Goal: Information Seeking & Learning: Learn about a topic

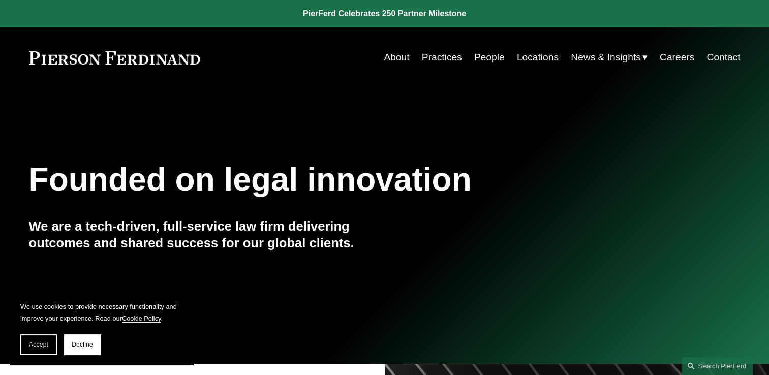
click at [427, 56] on link "Practices" at bounding box center [442, 57] width 40 height 19
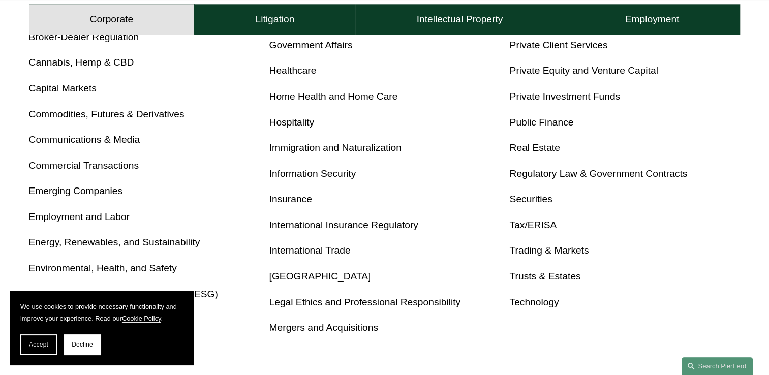
scroll to position [508, 0]
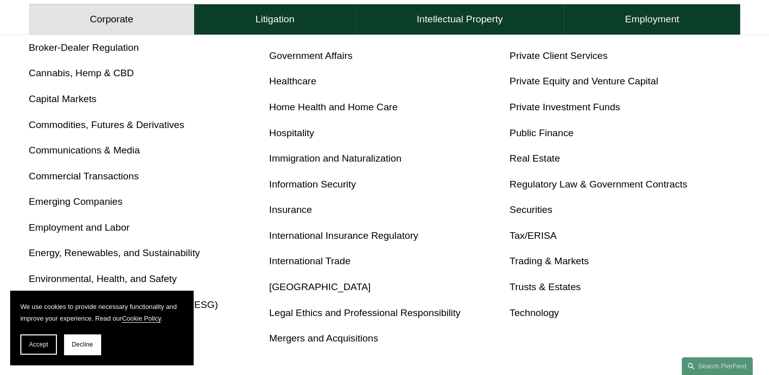
click at [522, 158] on link "Real Estate" at bounding box center [534, 158] width 50 height 11
